Goal: Find specific page/section: Find specific page/section

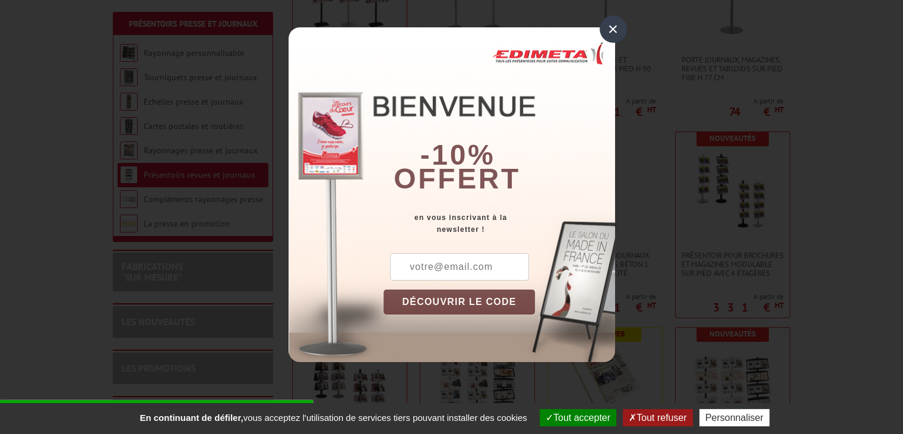
scroll to position [356, 0]
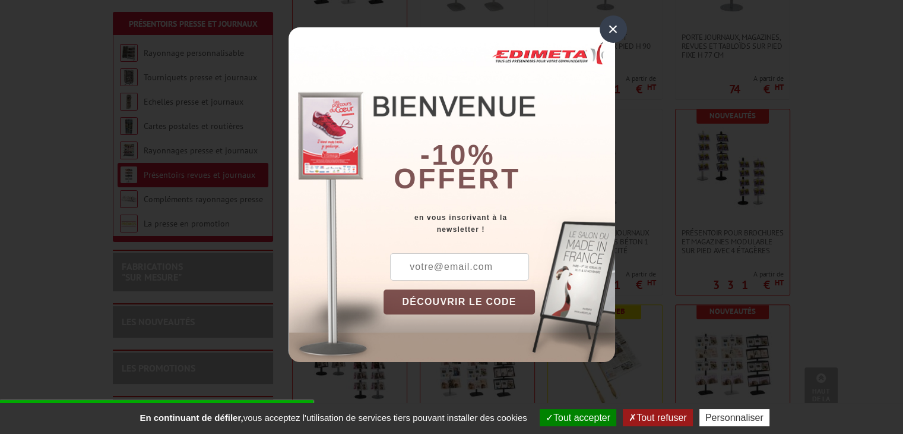
click at [614, 34] on div "×" at bounding box center [613, 28] width 27 height 27
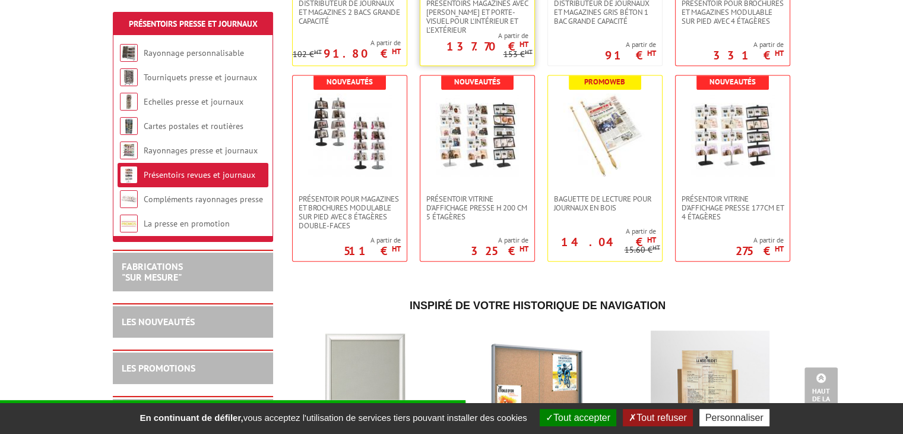
scroll to position [594, 0]
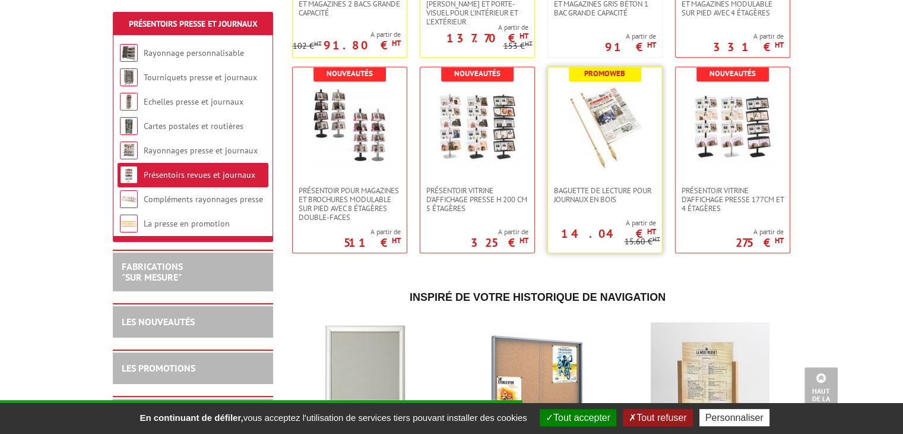
click at [615, 134] on img at bounding box center [605, 126] width 83 height 83
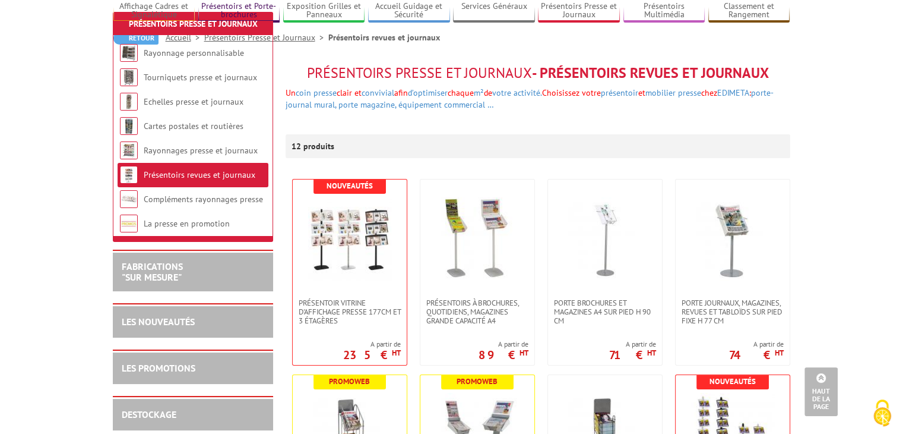
scroll to position [59, 0]
